Goal: Check status: Check status

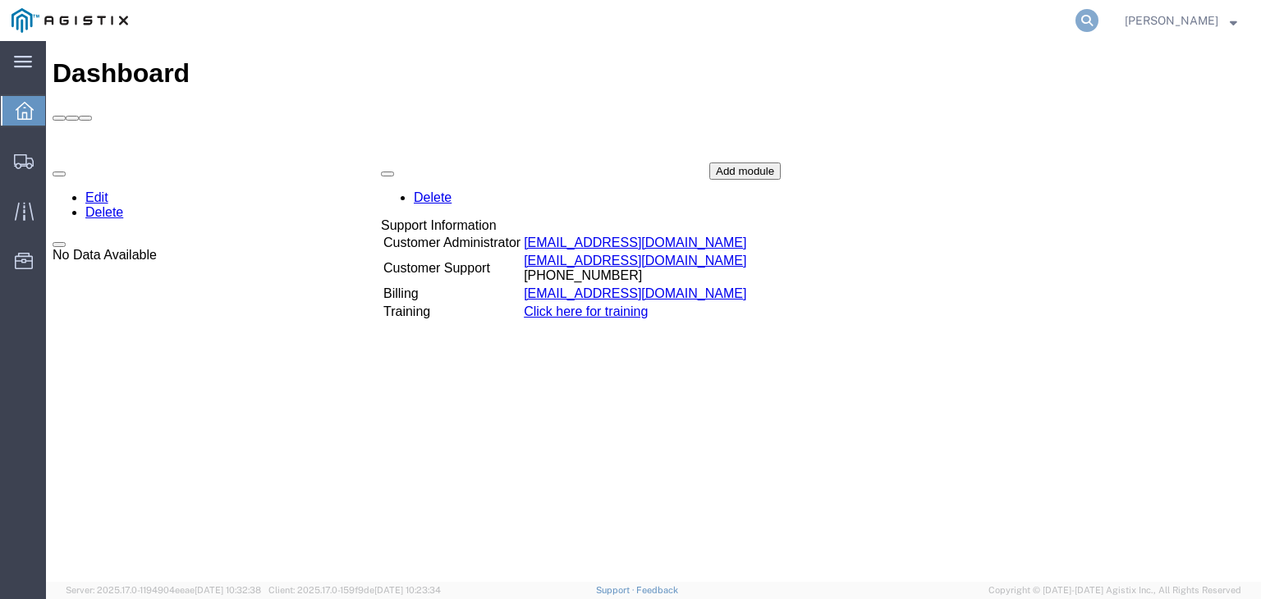
click at [1095, 21] on icon at bounding box center [1087, 20] width 23 height 23
paste input "56563229"
type input "56563229"
